Goal: Task Accomplishment & Management: Manage account settings

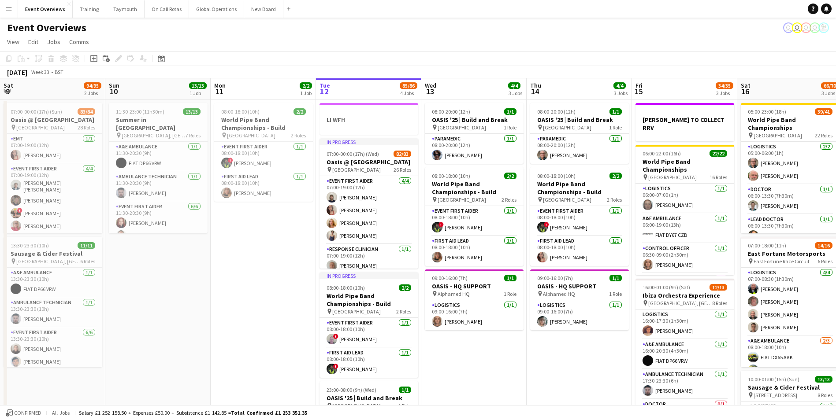
scroll to position [0, 248]
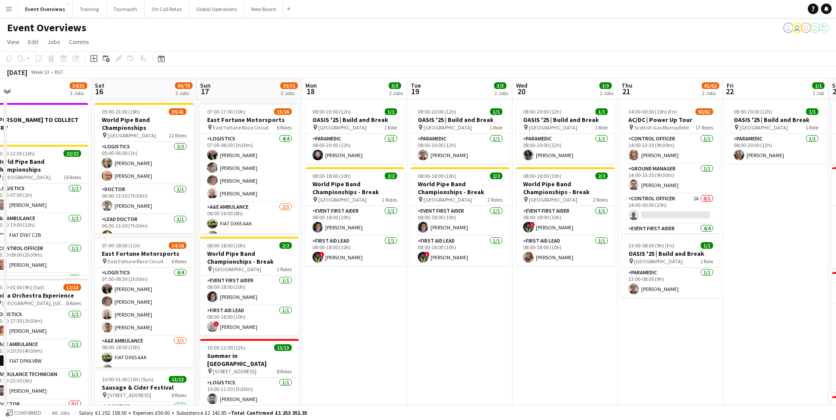
drag, startPoint x: 711, startPoint y: 324, endPoint x: 329, endPoint y: 318, distance: 381.9
click at [333, 320] on app-calendar-viewport "Tue 12 85/86 4 Jobs Wed 13 4/4 3 Jobs Thu 14 4/4 3 Jobs Fri 15 34/35 3 Jobs Sat…" at bounding box center [418, 357] width 836 height 558
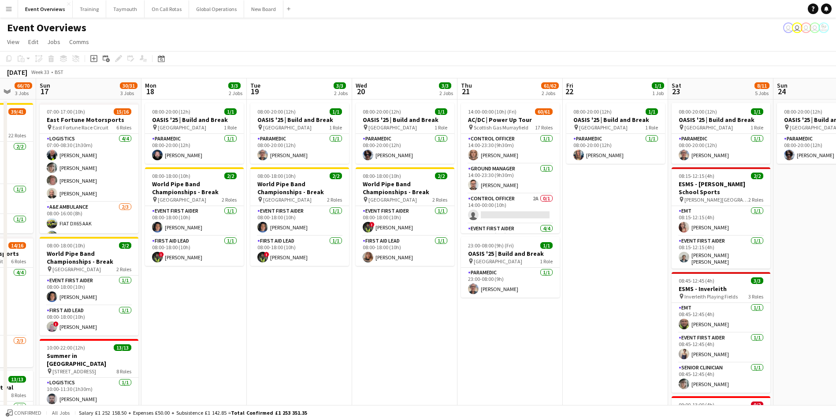
drag, startPoint x: 500, startPoint y: 320, endPoint x: 305, endPoint y: 314, distance: 195.2
click at [297, 318] on app-calendar-viewport "Thu 14 4/4 3 Jobs Fri 15 34/35 3 Jobs Sat 16 66/70 3 Jobs Sun 17 30/31 3 Jobs M…" at bounding box center [418, 357] width 836 height 558
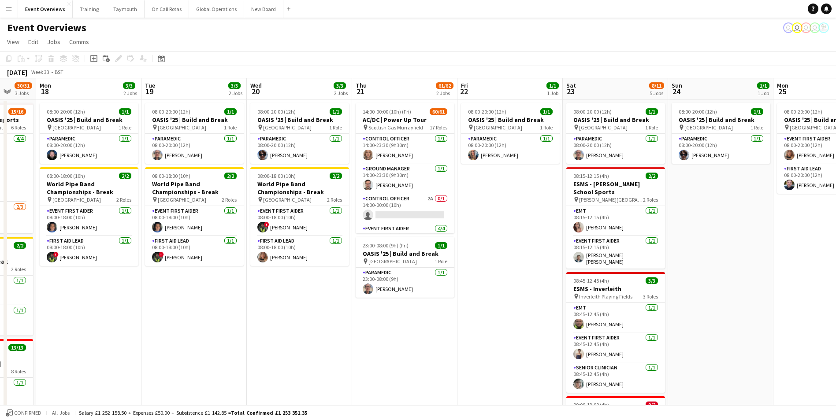
scroll to position [0, 280]
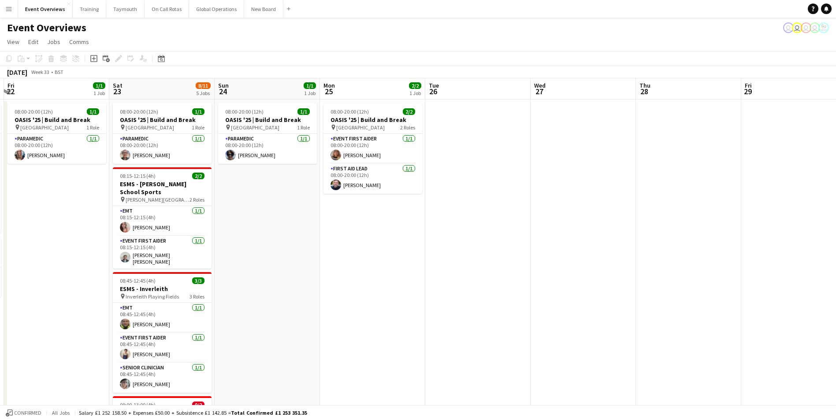
drag, startPoint x: 729, startPoint y: 302, endPoint x: 223, endPoint y: 343, distance: 507.3
click at [230, 343] on app-calendar-viewport "Mon 18 3/3 2 Jobs Tue 19 3/3 2 Jobs Wed 20 3/3 2 Jobs Thu 21 61/62 2 Jobs Fri 2…" at bounding box center [418, 377] width 836 height 598
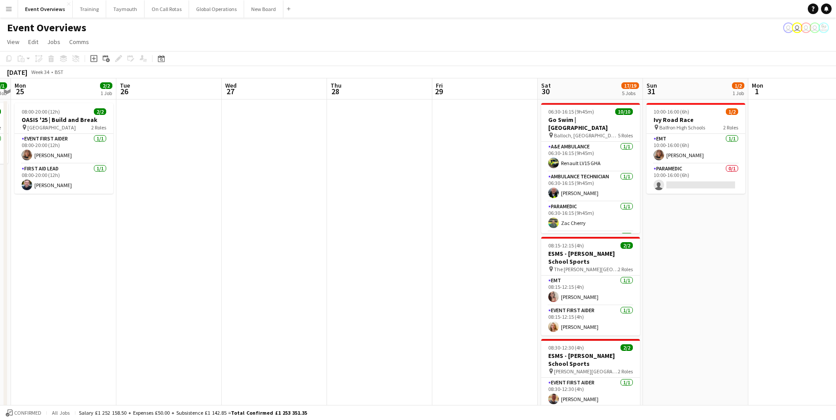
drag, startPoint x: 520, startPoint y: 307, endPoint x: 304, endPoint y: 326, distance: 216.7
click at [304, 326] on app-calendar-viewport "Fri 22 1/1 1 Job Sat 23 8/11 5 Jobs Sun 24 1/1 1 Job Mon 25 2/2 1 Job Tue 26 We…" at bounding box center [418, 377] width 836 height 598
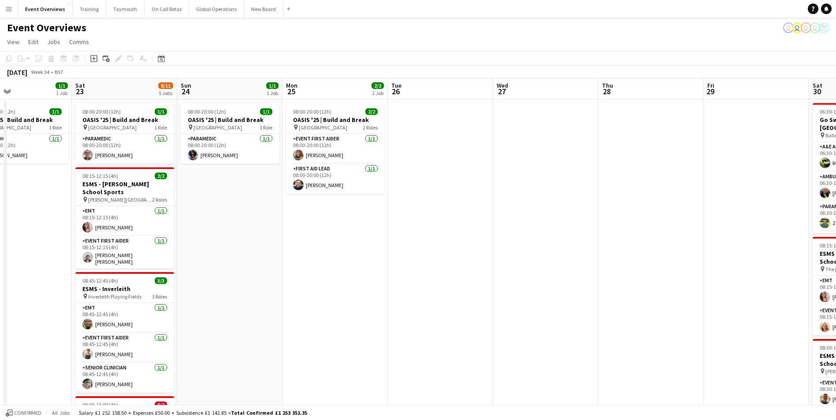
drag, startPoint x: 268, startPoint y: 329, endPoint x: 561, endPoint y: 302, distance: 294.1
click at [561, 302] on app-calendar-viewport "Wed 20 3/3 2 Jobs Thu 21 61/62 2 Jobs Fri 22 1/1 1 Job Sat 23 8/11 5 Jobs Sun 2…" at bounding box center [418, 377] width 836 height 598
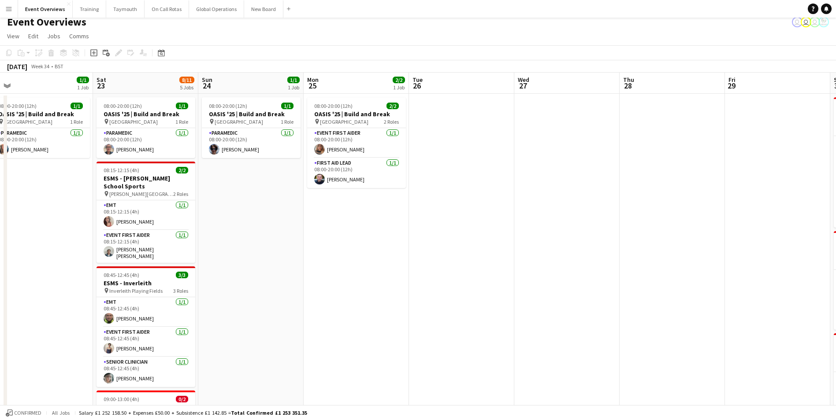
scroll to position [0, 0]
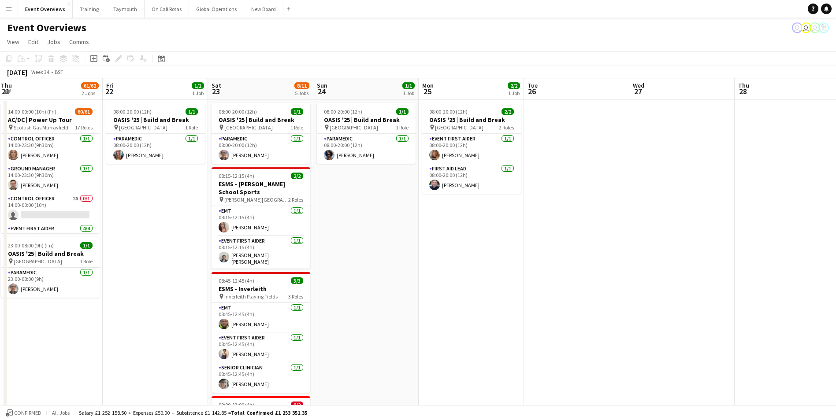
drag, startPoint x: 300, startPoint y: 302, endPoint x: 673, endPoint y: 307, distance: 372.7
click at [672, 307] on app-calendar-viewport "Tue 19 3/3 2 Jobs Wed 20 3/3 2 Jobs Thu 21 61/62 2 Jobs Fri 22 1/1 1 Job Sat 23…" at bounding box center [418, 377] width 836 height 598
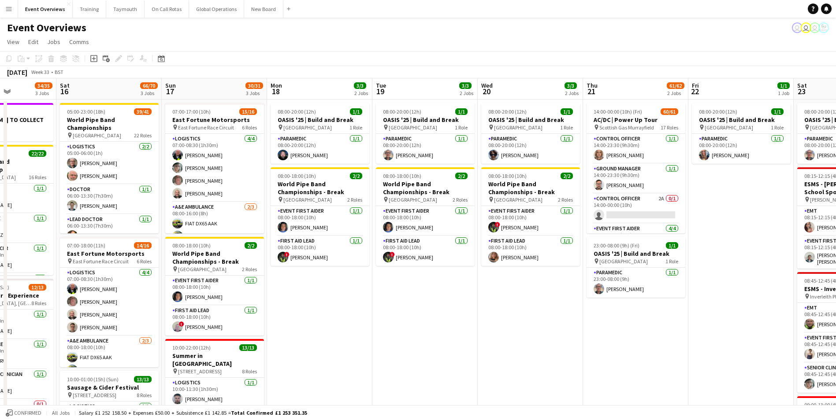
scroll to position [0, 247]
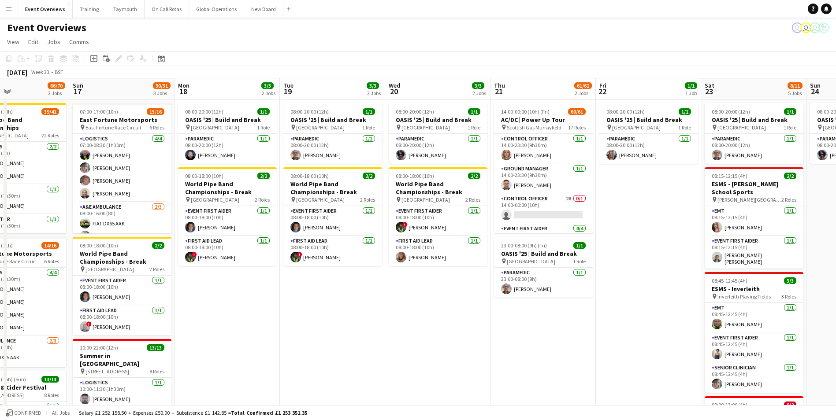
drag, startPoint x: 148, startPoint y: 372, endPoint x: 384, endPoint y: 372, distance: 236.1
click at [384, 372] on app-calendar-viewport "Thu 14 4/4 3 Jobs Fri 15 34/35 3 Jobs Sat 16 66/70 3 Jobs Sun 17 30/31 3 Jobs M…" at bounding box center [418, 377] width 836 height 598
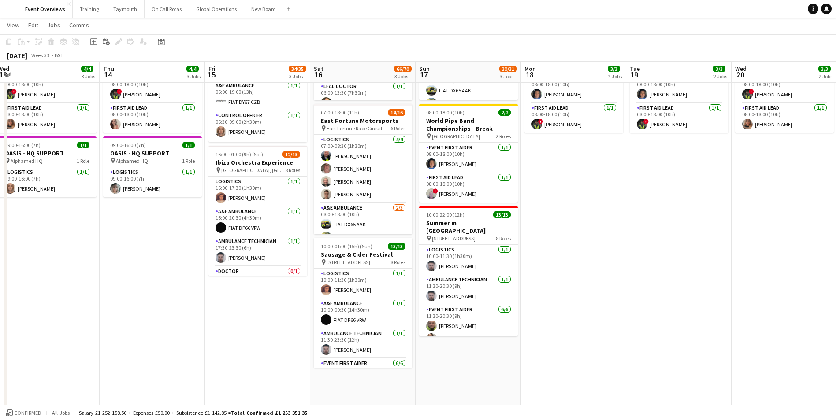
scroll to position [0, 188]
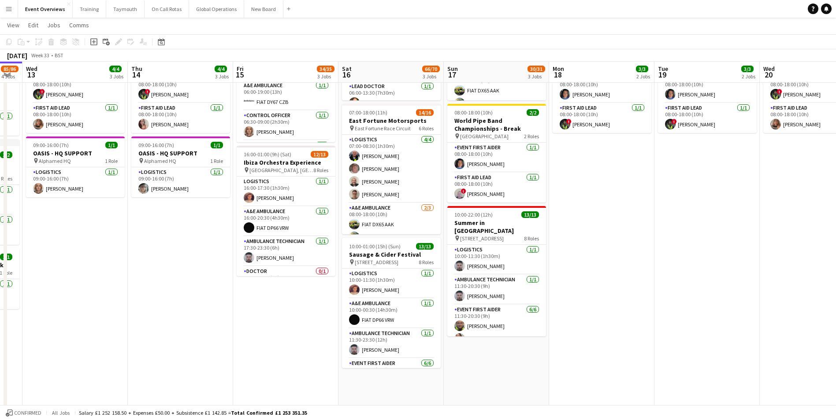
drag, startPoint x: 223, startPoint y: 322, endPoint x: 598, endPoint y: 297, distance: 375.2
click at [598, 297] on app-calendar-viewport "Mon 11 2/2 1 Job Tue 12 85/86 4 Jobs Wed 13 4/4 3 Jobs Thu 14 4/4 3 Jobs Fri 15…" at bounding box center [418, 222] width 836 height 641
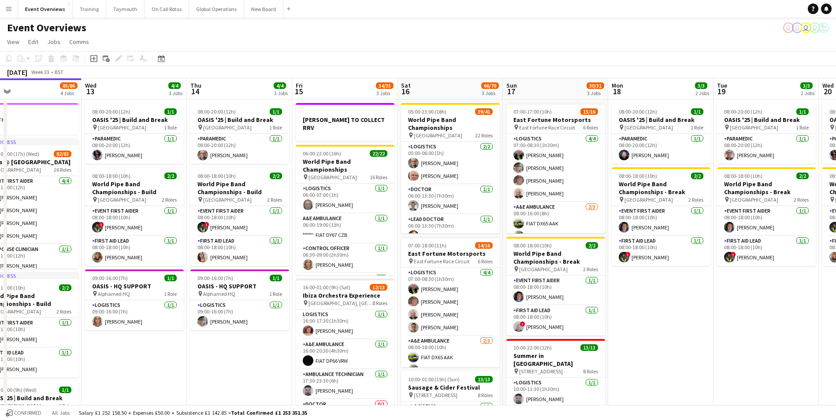
scroll to position [0, 211]
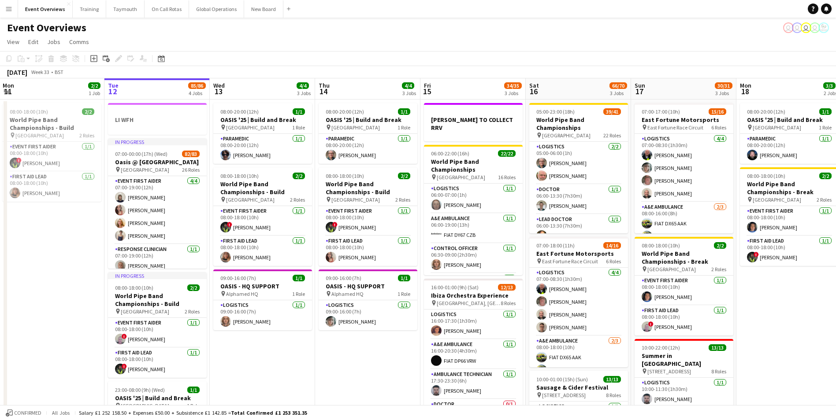
drag, startPoint x: 178, startPoint y: 355, endPoint x: 365, endPoint y: 357, distance: 187.2
click at [365, 357] on app-calendar-viewport "Sat 9 94/95 2 Jobs Sun 10 13/13 1 Job Mon 11 2/2 1 Job Tue 12 85/86 4 Jobs Wed …" at bounding box center [418, 377] width 836 height 598
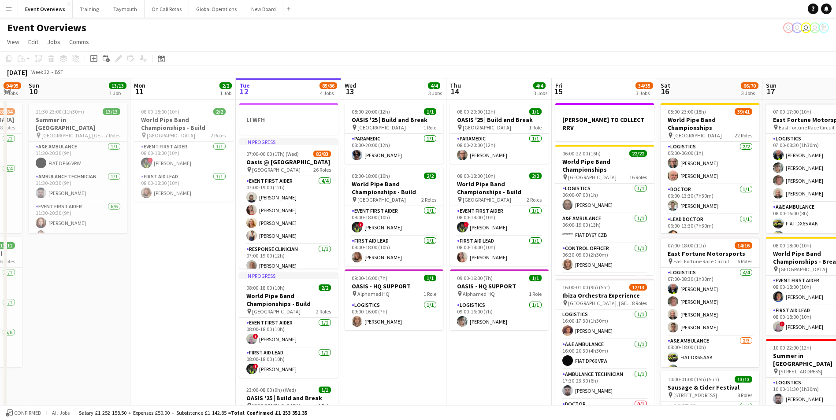
scroll to position [0, 274]
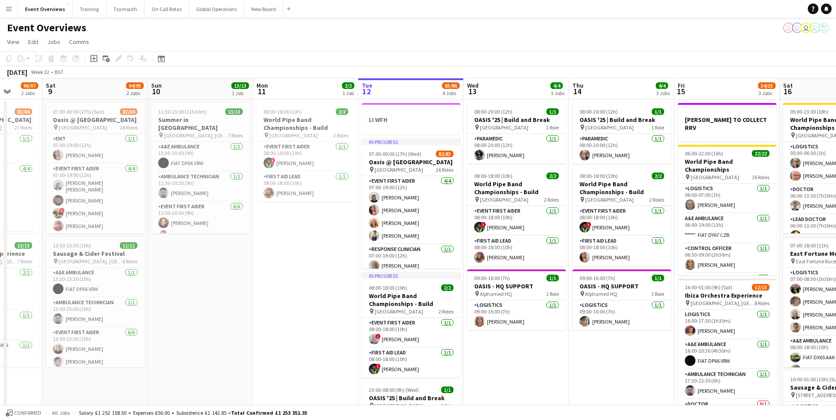
drag, startPoint x: 67, startPoint y: 348, endPoint x: 320, endPoint y: 344, distance: 253.7
click at [320, 344] on app-calendar-viewport "Wed 6 Thu 7 4/4 3 Jobs Fri 8 96/97 2 Jobs Sat 9 94/95 2 Jobs Sun 10 13/13 1 Job…" at bounding box center [418, 377] width 836 height 598
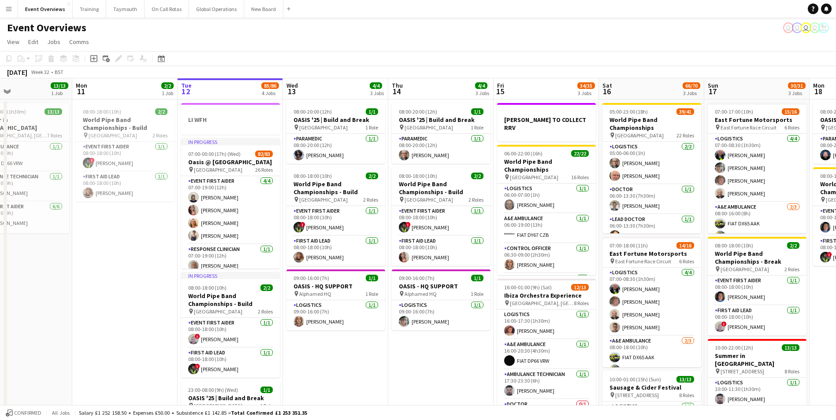
drag, startPoint x: 531, startPoint y: 358, endPoint x: 334, endPoint y: 367, distance: 197.1
click at [334, 367] on app-calendar-viewport "Thu 7 4/4 3 Jobs Fri 8 96/97 2 Jobs Sat 9 94/95 2 Jobs Sun 10 13/13 1 Job Mon 1…" at bounding box center [418, 377] width 836 height 598
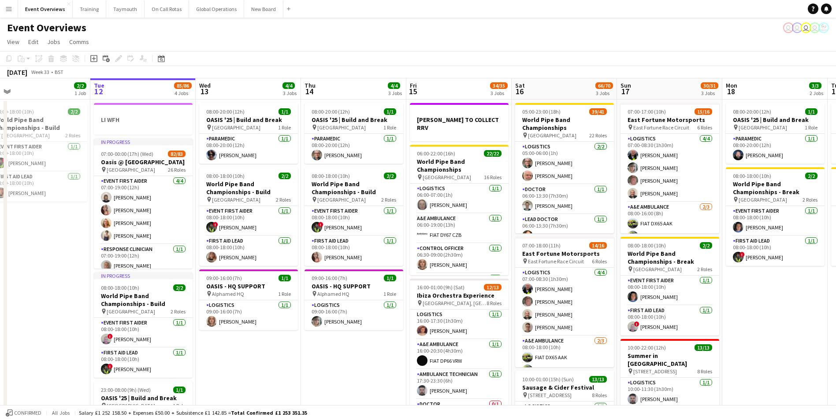
scroll to position [0, 340]
drag, startPoint x: 405, startPoint y: 354, endPoint x: 324, endPoint y: 362, distance: 81.0
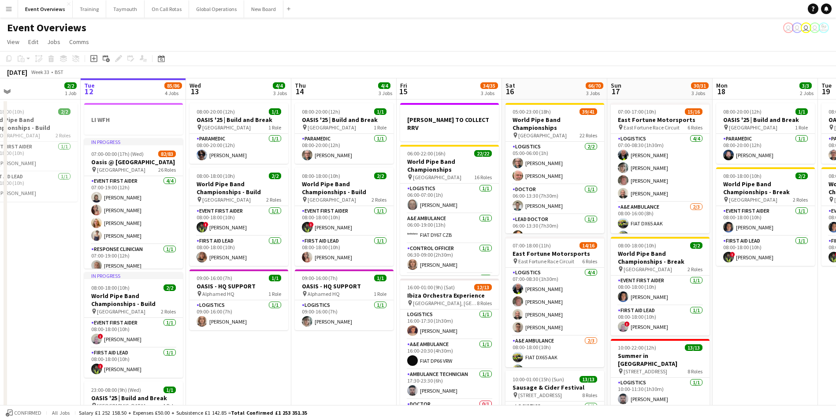
click at [324, 362] on app-calendar-viewport "Fri 8 96/97 2 Jobs Sat 9 94/95 2 Jobs Sun 10 13/13 1 Job Mon 11 2/2 1 Job Tue 1…" at bounding box center [418, 377] width 836 height 598
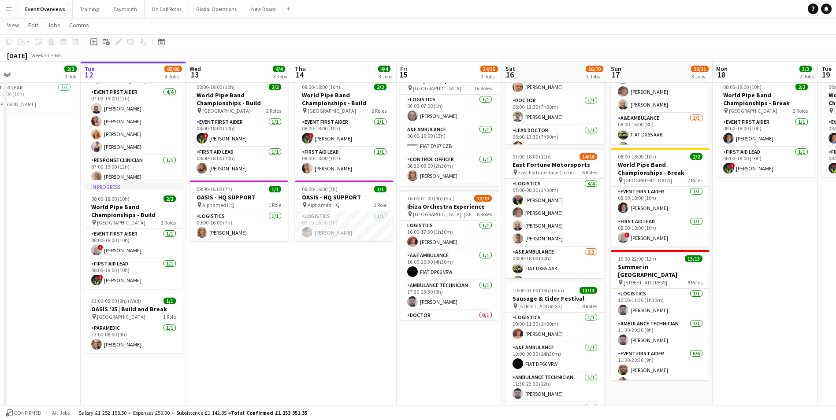
click at [5, 8] on button "Menu" at bounding box center [9, 9] width 18 height 18
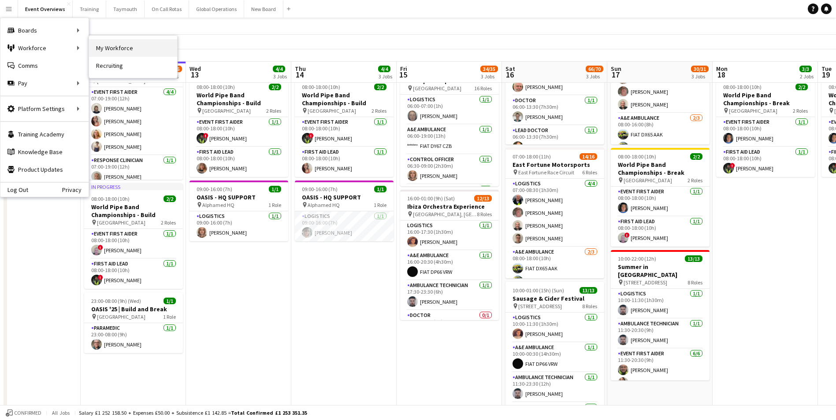
click at [125, 48] on link "My Workforce" at bounding box center [133, 48] width 88 height 18
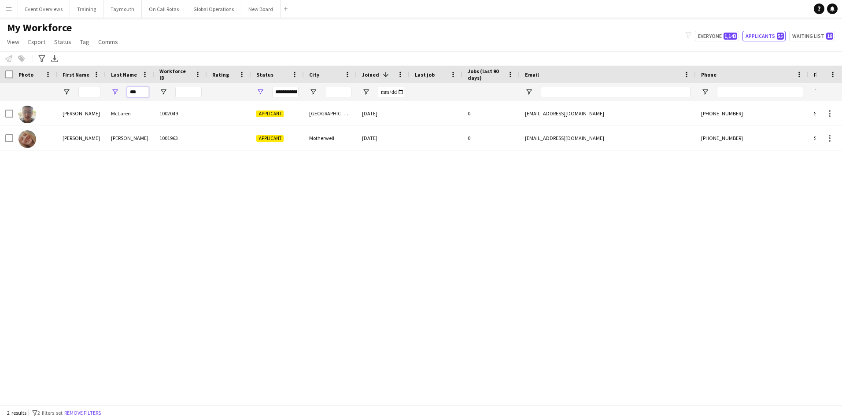
click at [142, 91] on input "***" at bounding box center [138, 92] width 22 height 11
type input "*"
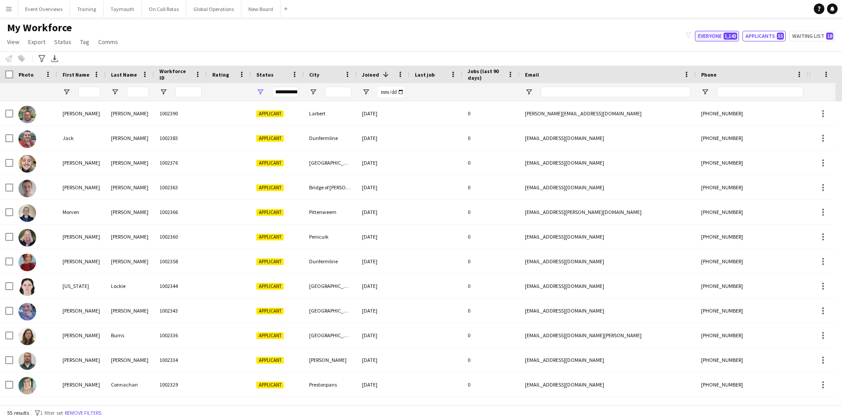
click at [717, 37] on button "Everyone 1,143" at bounding box center [717, 36] width 44 height 11
type input "**********"
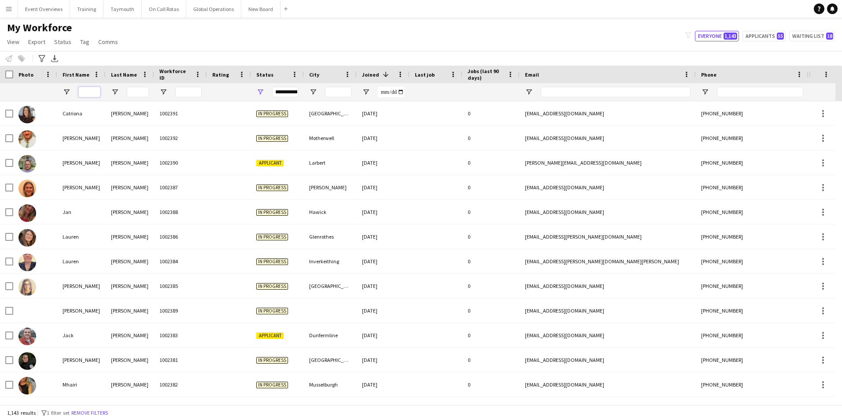
click at [90, 94] on input "First Name Filter Input" at bounding box center [89, 92] width 22 height 11
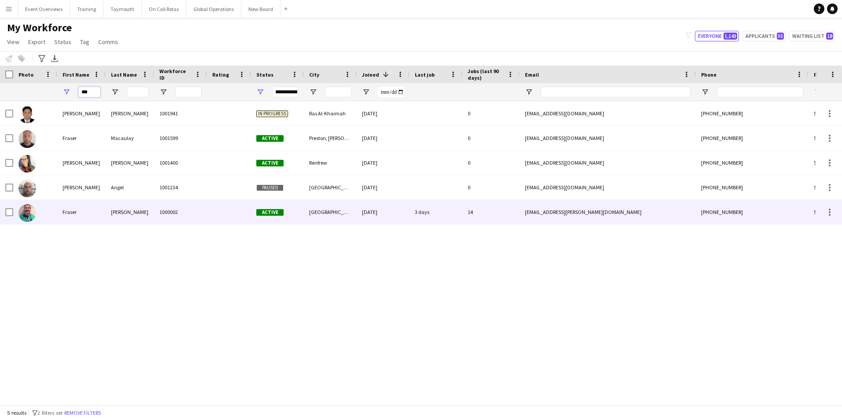
type input "***"
click at [64, 210] on div "Fraser" at bounding box center [81, 212] width 48 height 24
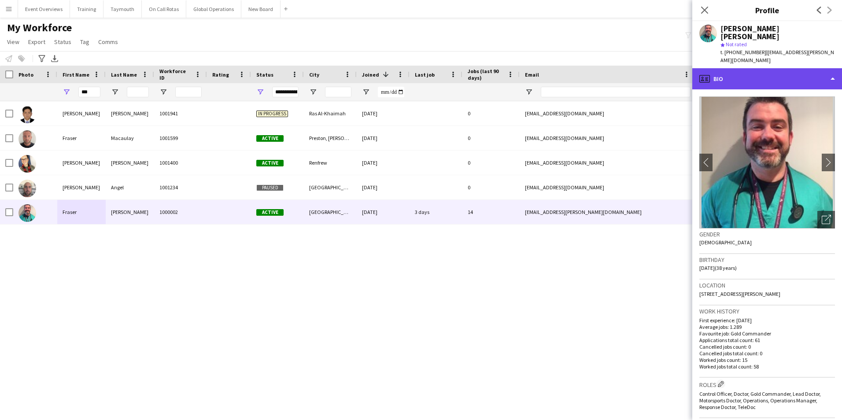
click at [745, 70] on div "profile Bio" at bounding box center [767, 78] width 150 height 21
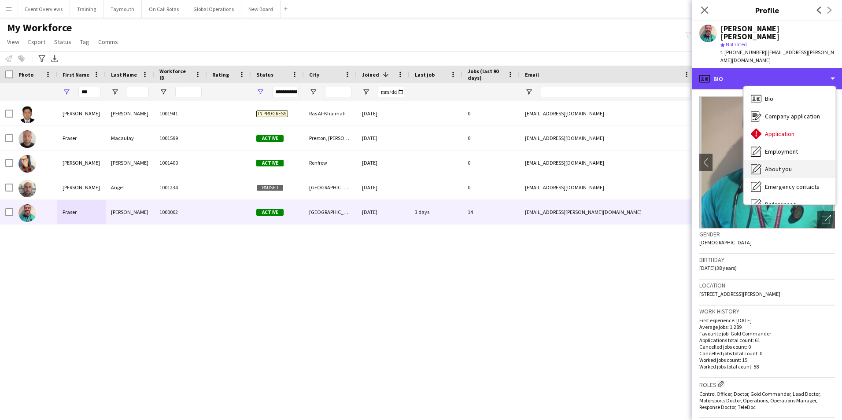
scroll to position [153, 0]
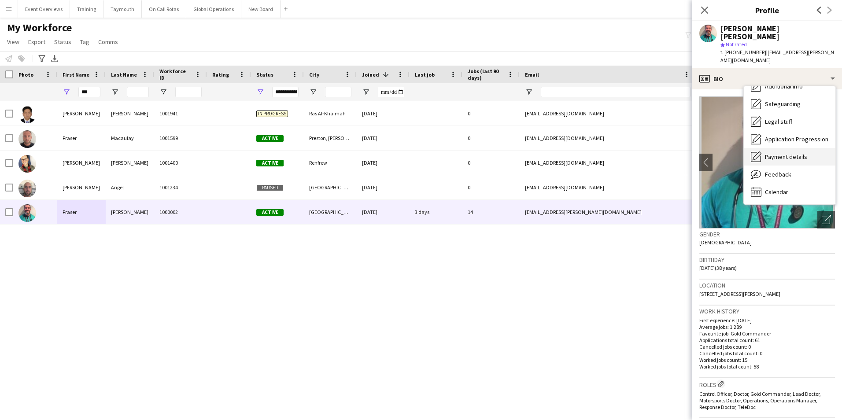
click at [788, 153] on span "Payment details" at bounding box center [786, 157] width 42 height 8
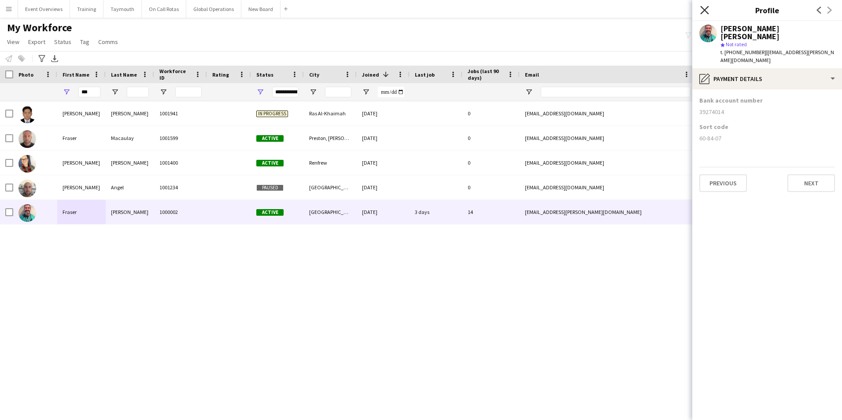
click at [706, 7] on icon "Close pop-in" at bounding box center [704, 10] width 8 height 8
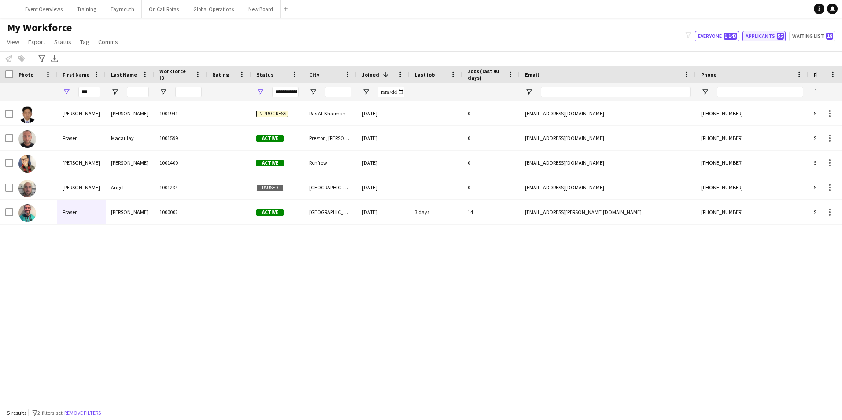
click at [766, 36] on button "Applicants 55" at bounding box center [764, 36] width 43 height 11
type input "**********"
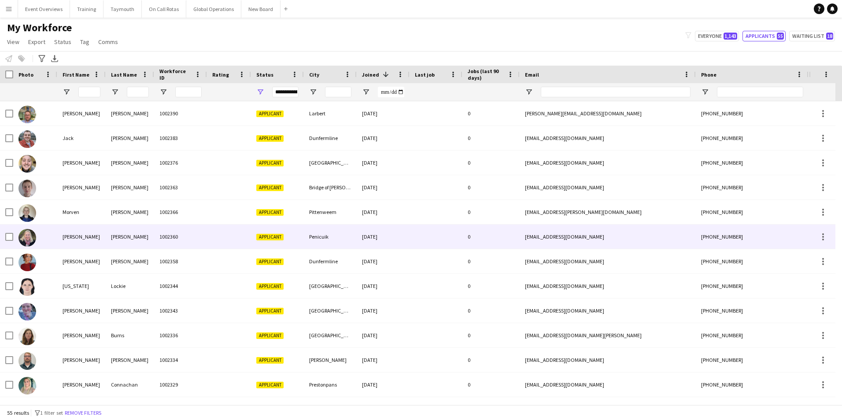
click at [26, 233] on img at bounding box center [27, 238] width 18 height 18
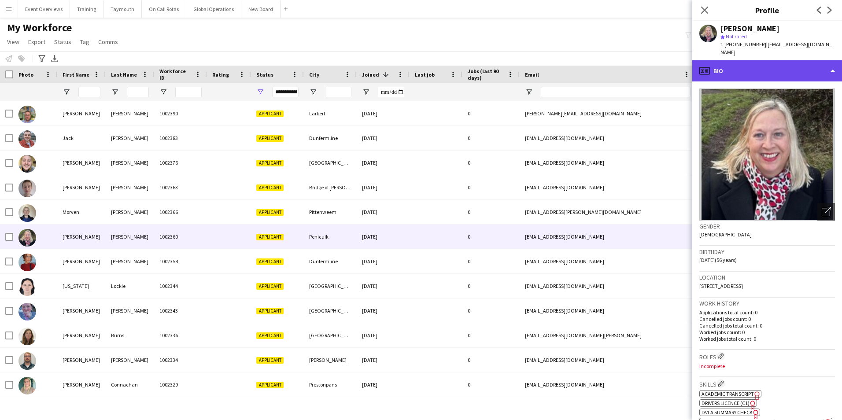
click at [726, 66] on div "profile Bio" at bounding box center [767, 70] width 150 height 21
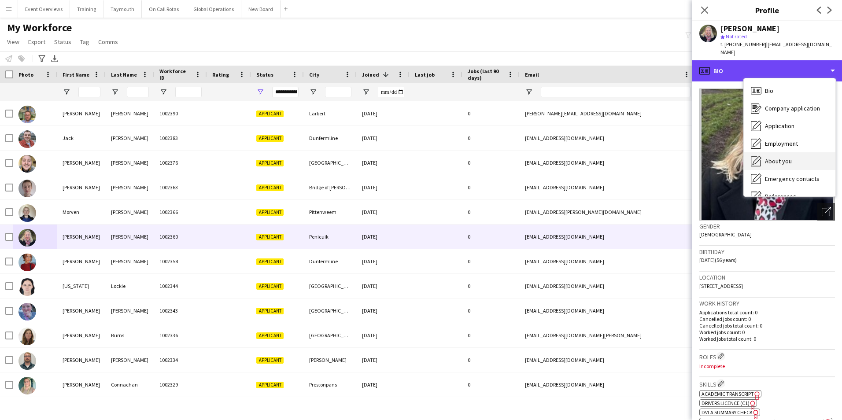
scroll to position [132, 0]
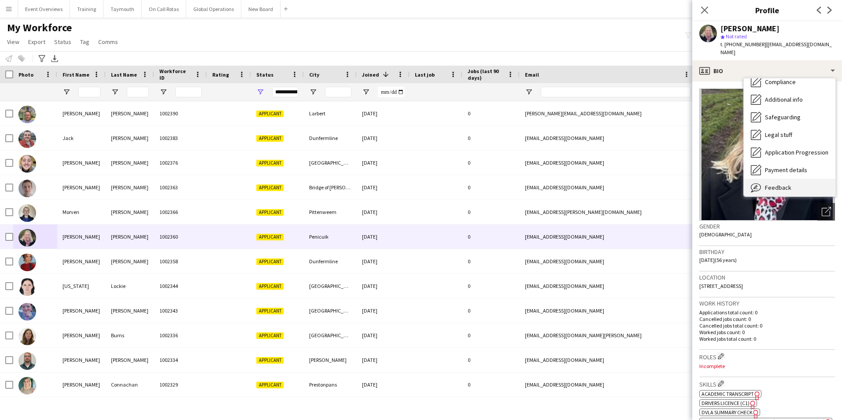
click at [778, 184] on span "Feedback" at bounding box center [778, 188] width 26 height 8
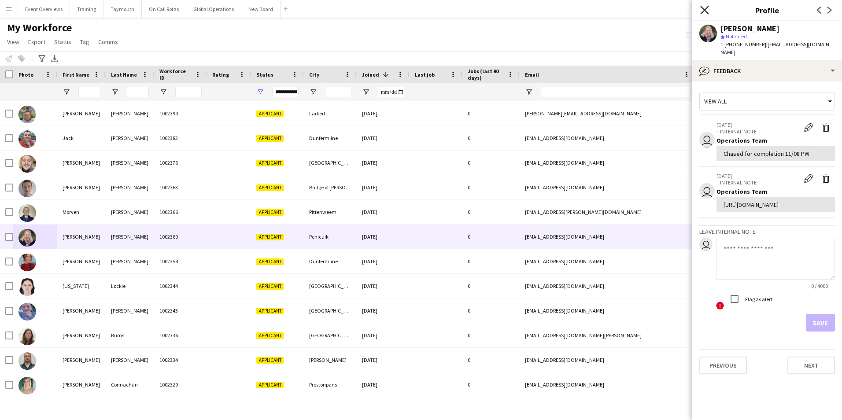
click at [703, 10] on icon "Close pop-in" at bounding box center [704, 10] width 8 height 8
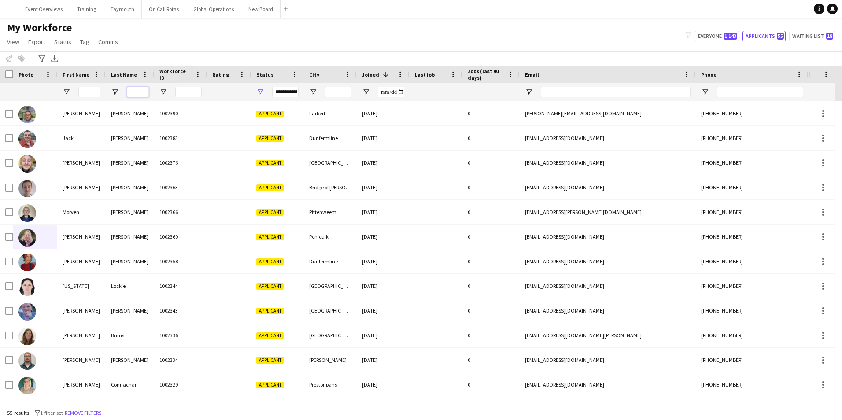
click at [134, 91] on input "Last Name Filter Input" at bounding box center [138, 92] width 22 height 11
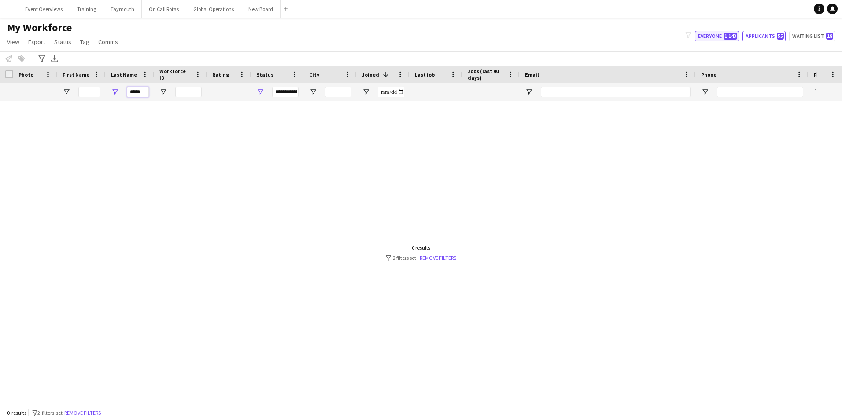
type input "*****"
click at [703, 36] on button "Everyone 1,143" at bounding box center [717, 36] width 44 height 11
type input "**********"
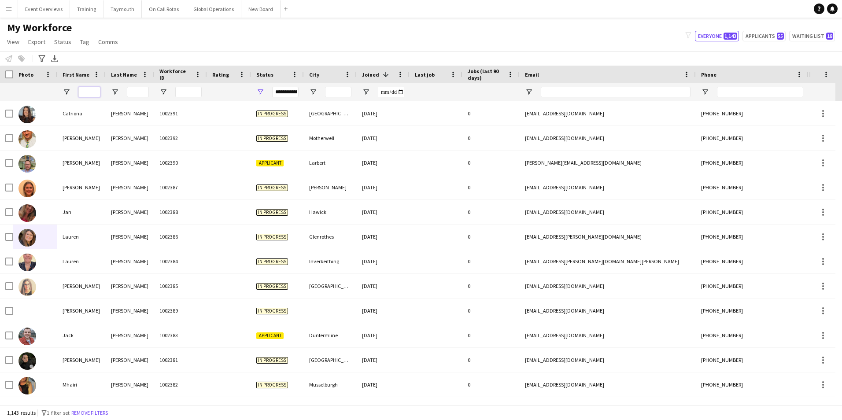
click at [88, 93] on input "First Name Filter Input" at bounding box center [89, 92] width 22 height 11
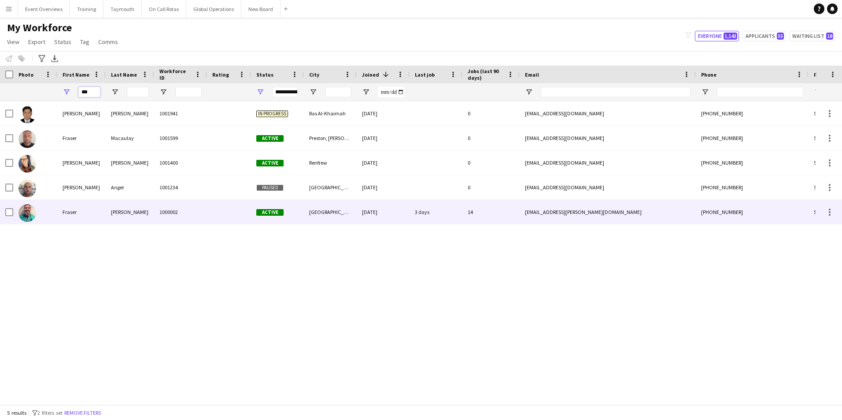
type input "***"
click at [65, 214] on div "Fraser" at bounding box center [81, 212] width 48 height 24
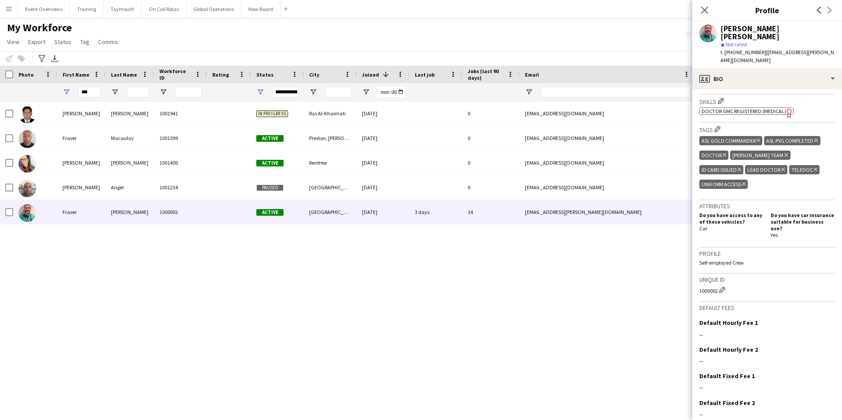
scroll to position [332, 0]
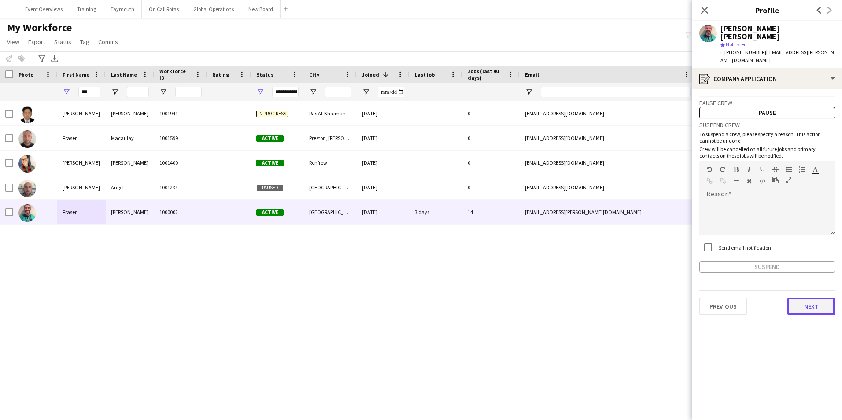
click at [810, 300] on button "Next" at bounding box center [812, 307] width 48 height 18
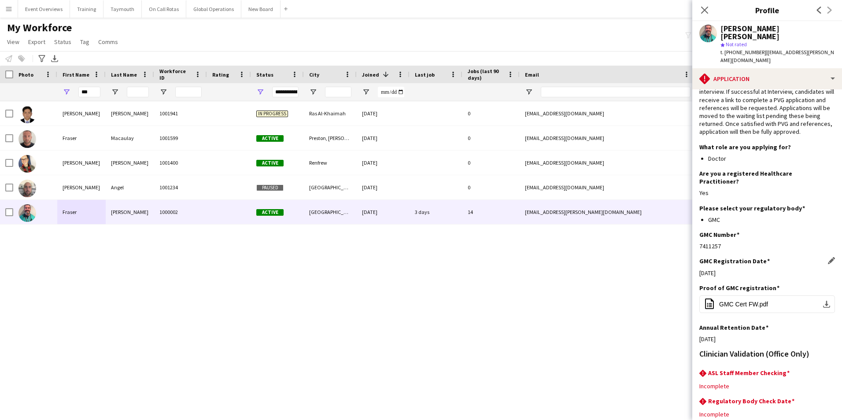
scroll to position [80, 0]
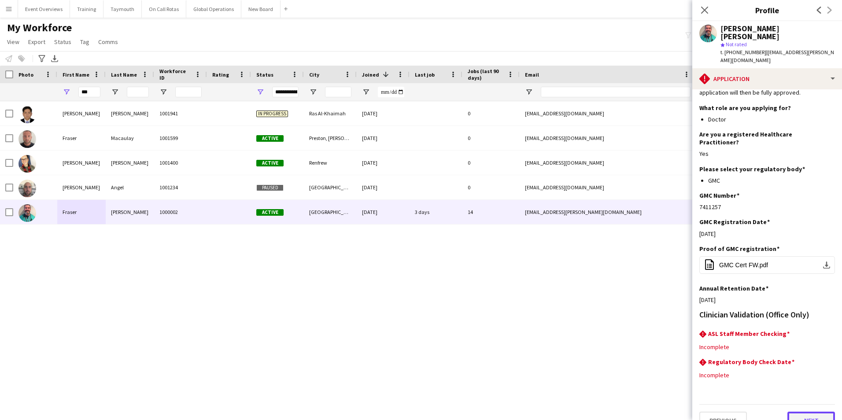
click at [802, 412] on button "Next" at bounding box center [812, 421] width 48 height 18
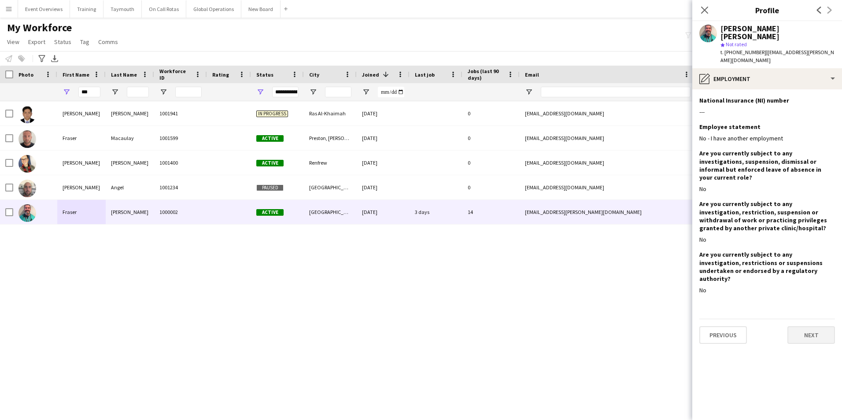
scroll to position [0, 0]
click at [803, 326] on button "Next" at bounding box center [812, 335] width 48 height 18
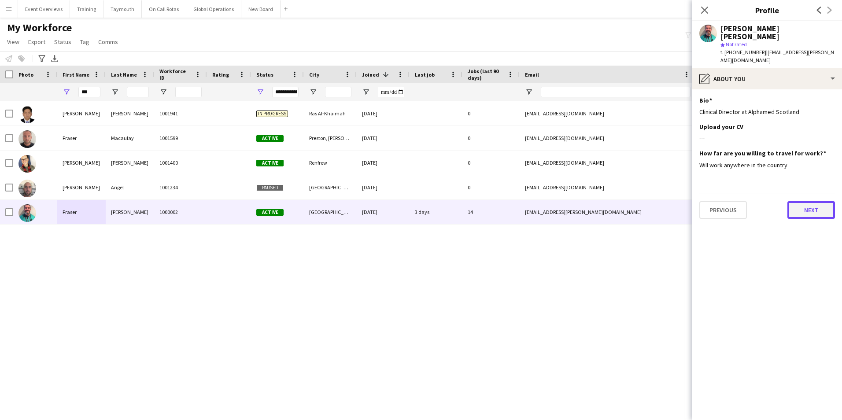
click at [810, 201] on button "Next" at bounding box center [812, 210] width 48 height 18
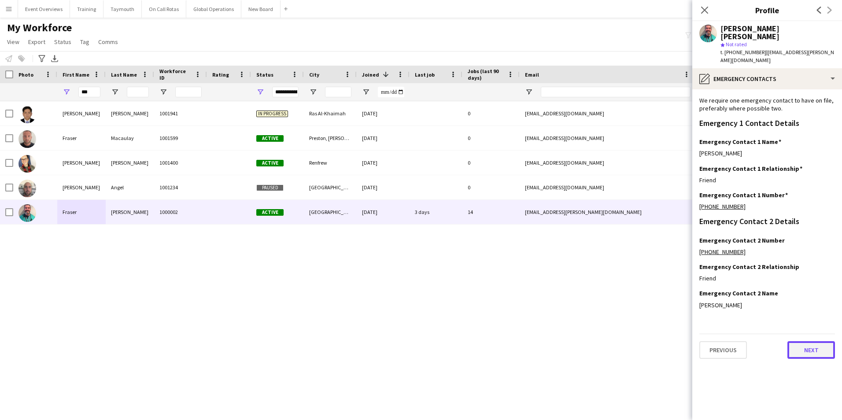
click at [808, 345] on button "Next" at bounding box center [812, 350] width 48 height 18
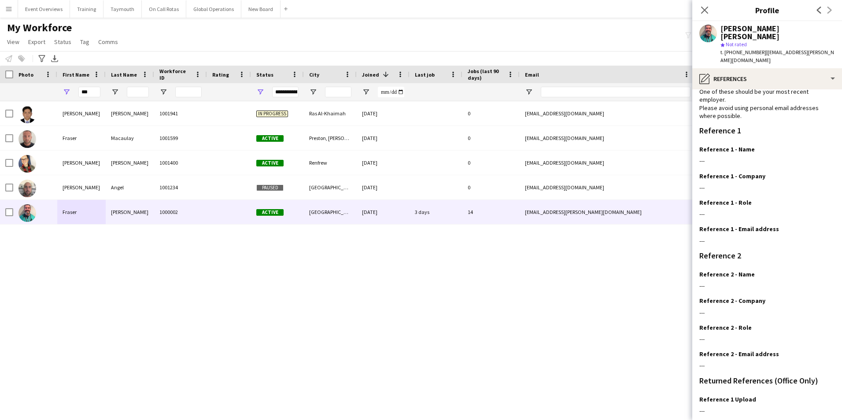
scroll to position [114, 0]
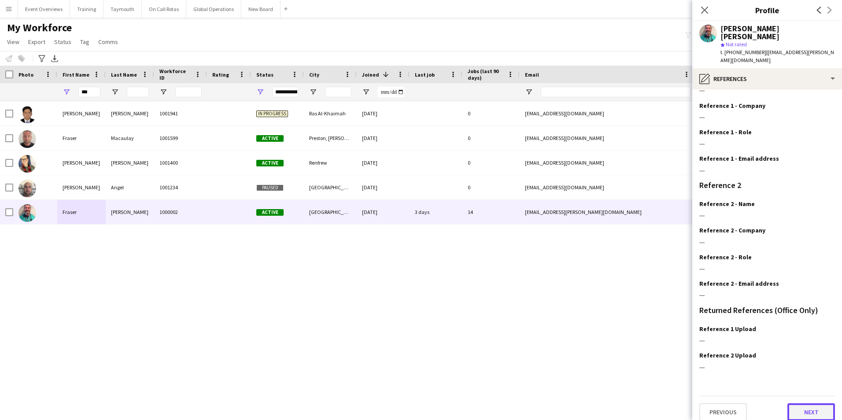
click at [797, 403] on button "Next" at bounding box center [812, 412] width 48 height 18
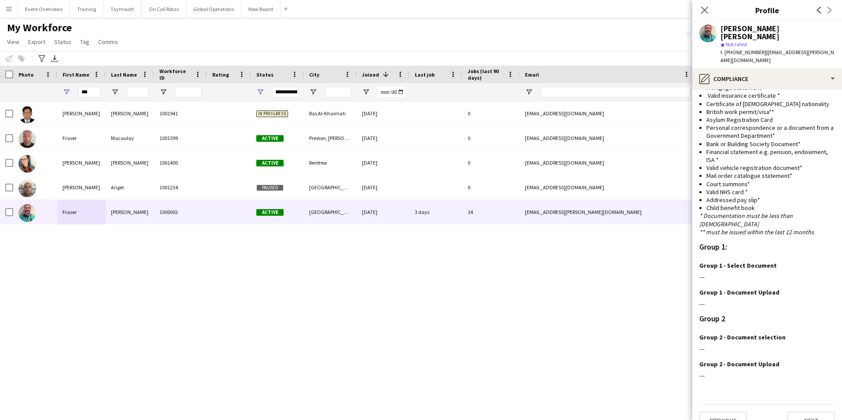
scroll to position [641, 0]
click at [810, 411] on button "Next" at bounding box center [812, 420] width 48 height 18
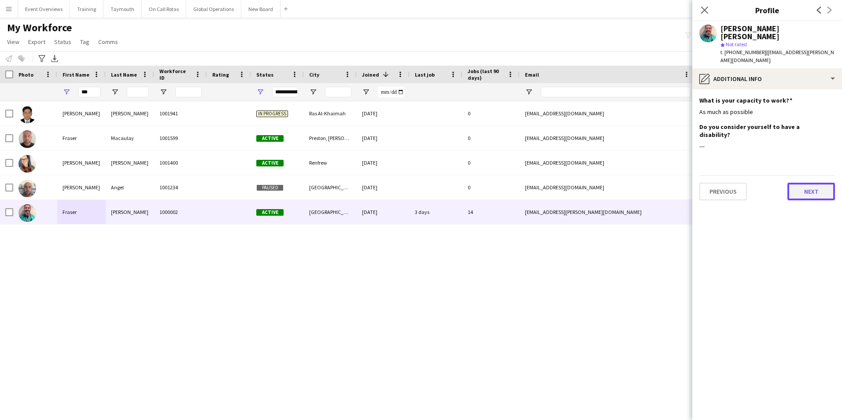
click at [810, 183] on button "Next" at bounding box center [812, 192] width 48 height 18
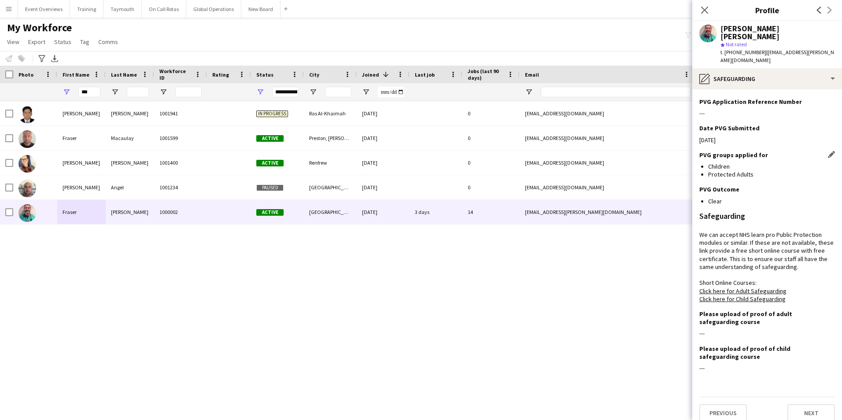
scroll to position [159, 0]
click at [796, 408] on button "Next" at bounding box center [812, 412] width 48 height 18
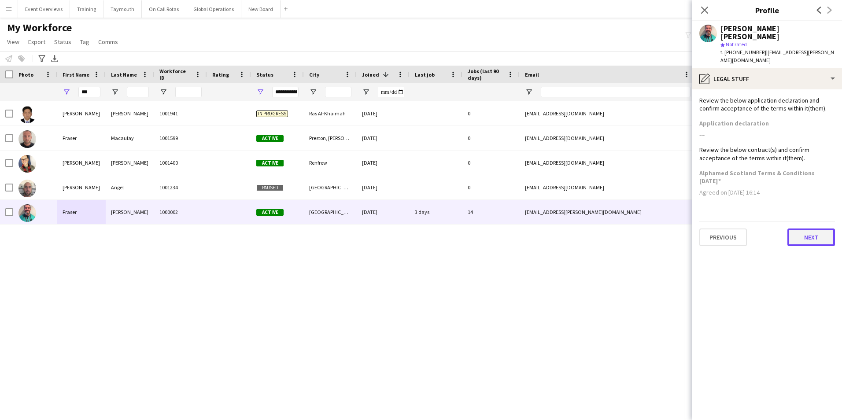
click at [817, 233] on button "Next" at bounding box center [812, 238] width 48 height 18
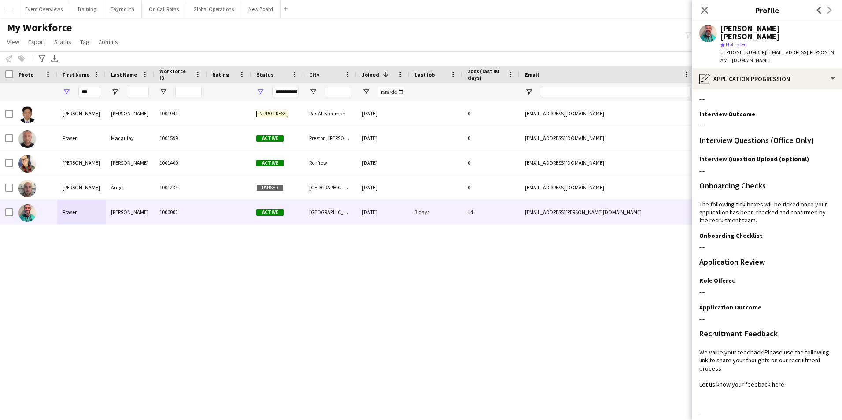
scroll to position [80, 0]
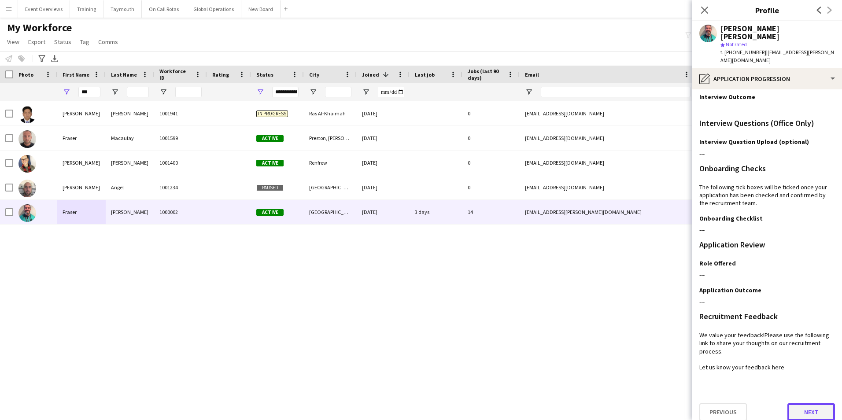
click at [814, 405] on button "Next" at bounding box center [812, 412] width 48 height 18
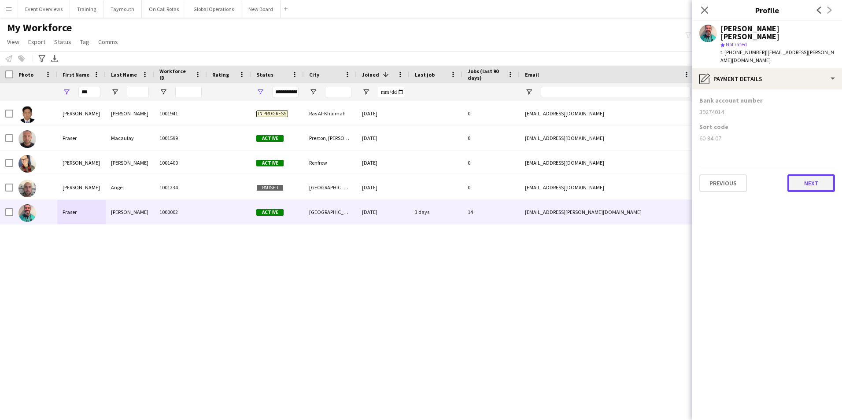
click at [814, 174] on button "Next" at bounding box center [812, 183] width 48 height 18
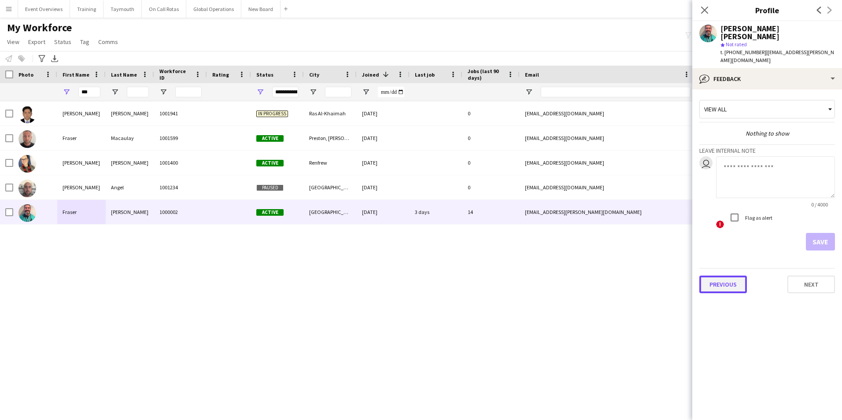
click at [719, 278] on button "Previous" at bounding box center [723, 285] width 48 height 18
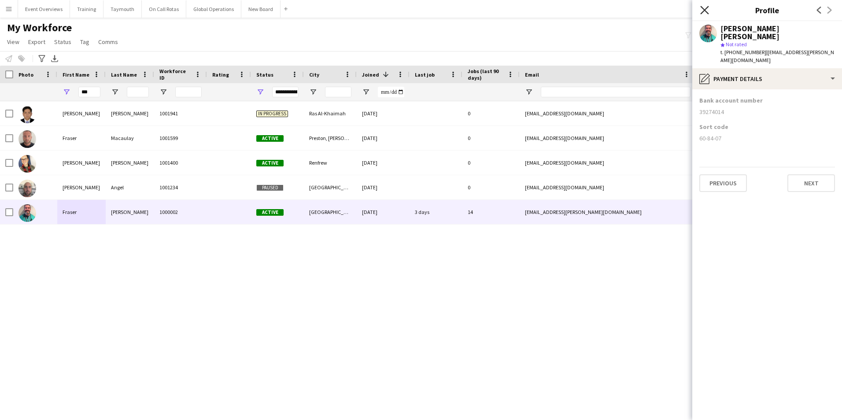
click at [706, 11] on icon at bounding box center [704, 10] width 8 height 8
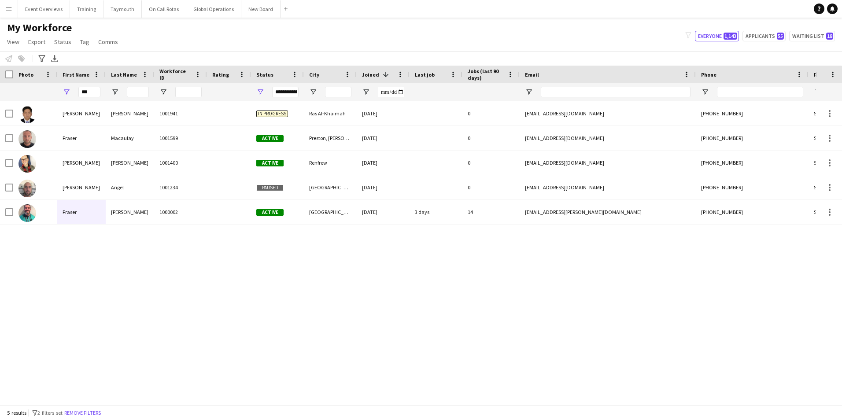
click at [512, 32] on div "My Workforce View Views Default view Active Staff Applications - First Aider Ap…" at bounding box center [421, 36] width 842 height 30
click at [341, 257] on div "[PERSON_NAME] 1001941 In progress Ras Al-Khaimah [DATE] 0 [EMAIL_ADDRESS][DOMAI…" at bounding box center [408, 249] width 816 height 297
click at [338, 269] on div "[PERSON_NAME] 1001941 In progress Ras Al-Khaimah [DATE] 0 [EMAIL_ADDRESS][DOMAI…" at bounding box center [408, 249] width 816 height 297
